Goal: Task Accomplishment & Management: Use online tool/utility

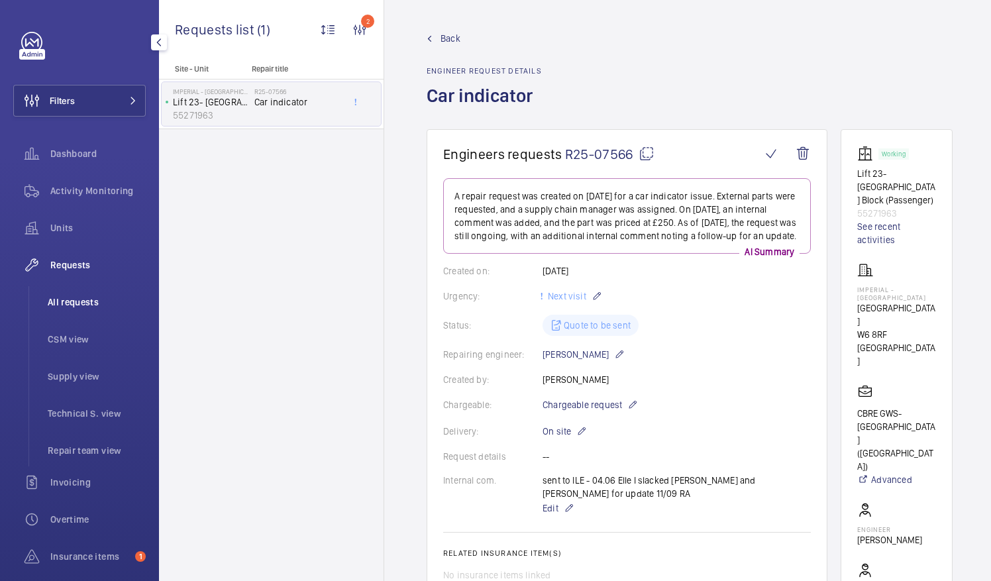
click at [74, 302] on span "All requests" at bounding box center [97, 301] width 98 height 13
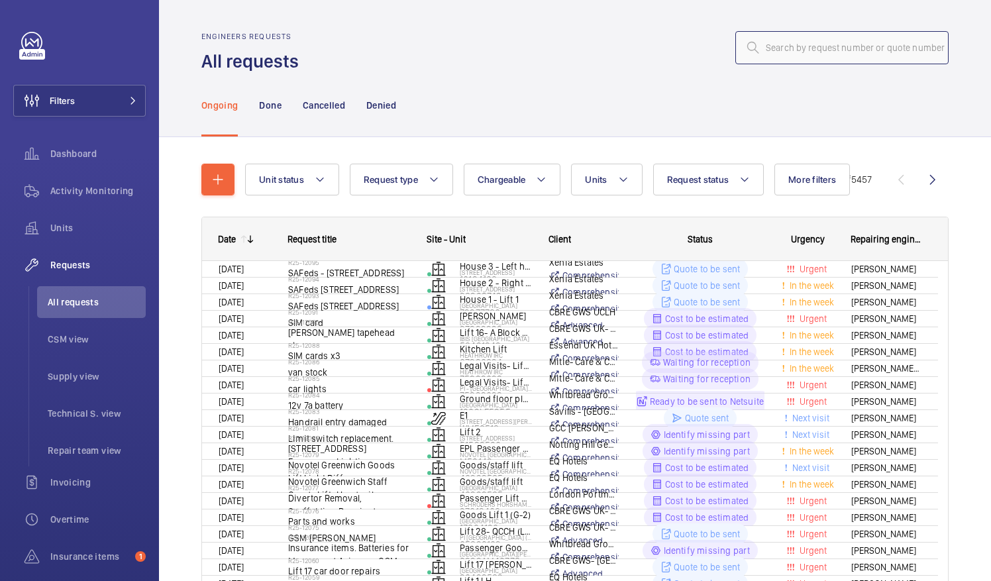
click at [785, 50] on input "text" at bounding box center [841, 47] width 213 height 33
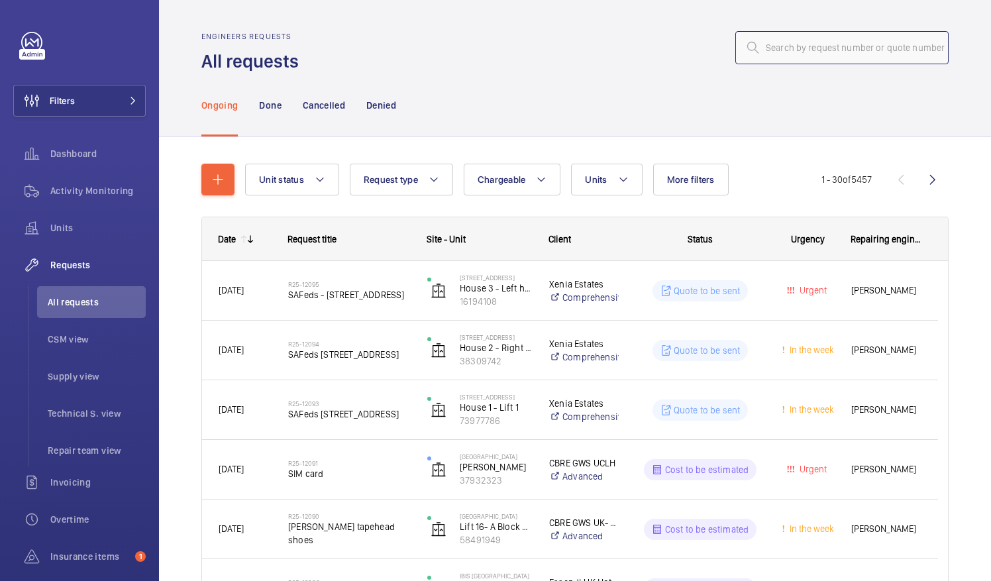
paste input "R25-10515"
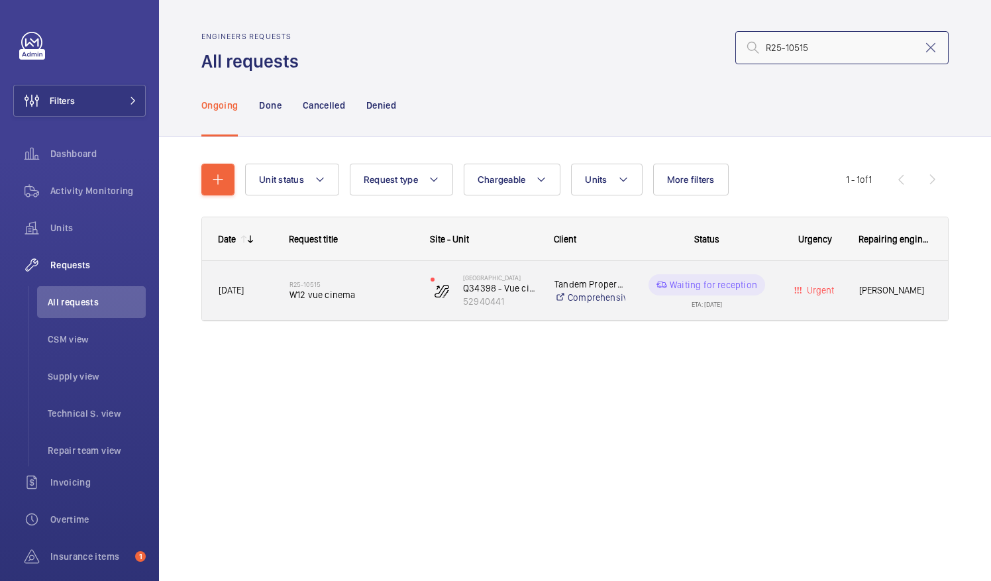
type input "R25-10515"
click at [321, 305] on div "R25-10515 W12 vue cinema" at bounding box center [351, 291] width 124 height 38
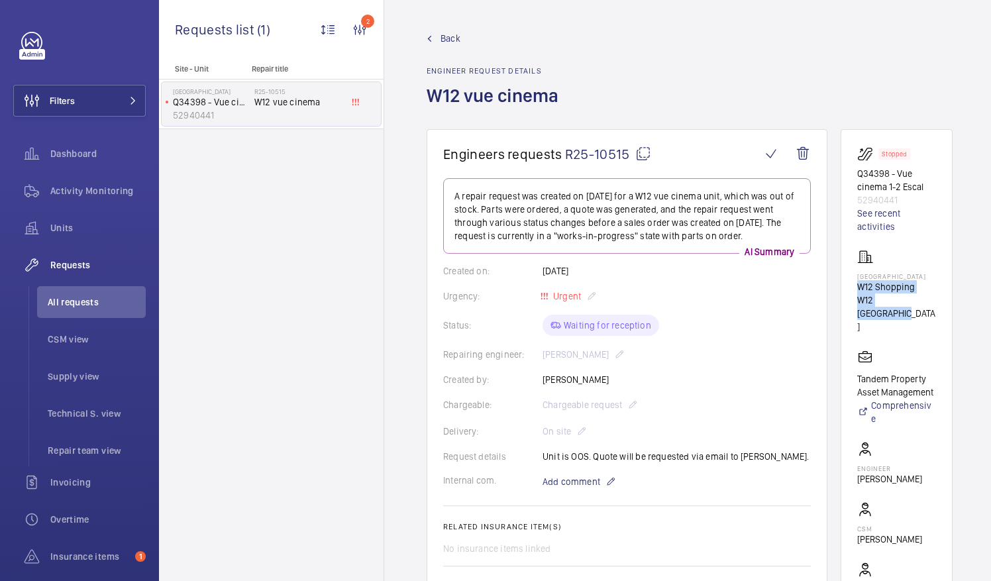
drag, startPoint x: 872, startPoint y: 291, endPoint x: 948, endPoint y: 303, distance: 76.4
click at [948, 303] on wm-front-card "Stopped Q34398 - Vue cinema 1-2 Escal 52940441 See recent activities [GEOGRAPHI…" at bounding box center [896, 389] width 112 height 520
drag, startPoint x: 948, startPoint y: 303, endPoint x: 910, endPoint y: 304, distance: 37.8
copy div "W12 Shopping W12 [GEOGRAPHIC_DATA]"
click at [637, 154] on mat-icon at bounding box center [643, 154] width 16 height 16
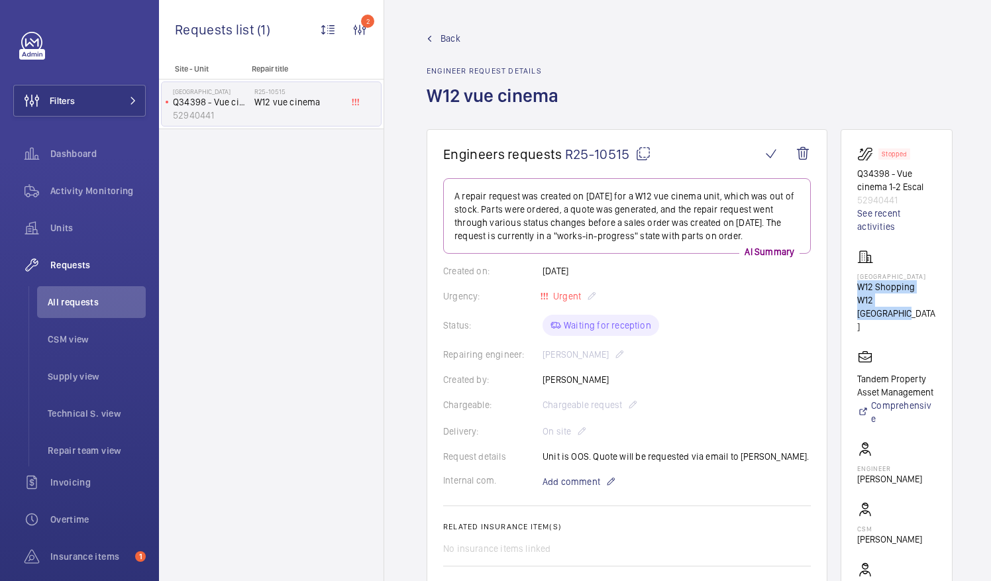
copy div "W12 Shopping W12 [GEOGRAPHIC_DATA]"
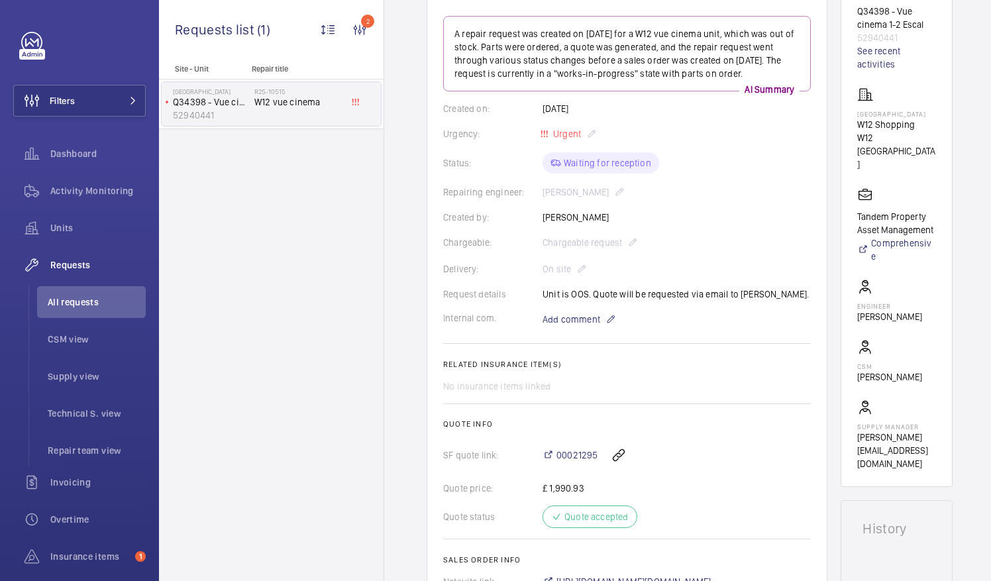
scroll to position [96, 0]
